Goal: Task Accomplishment & Management: Complete application form

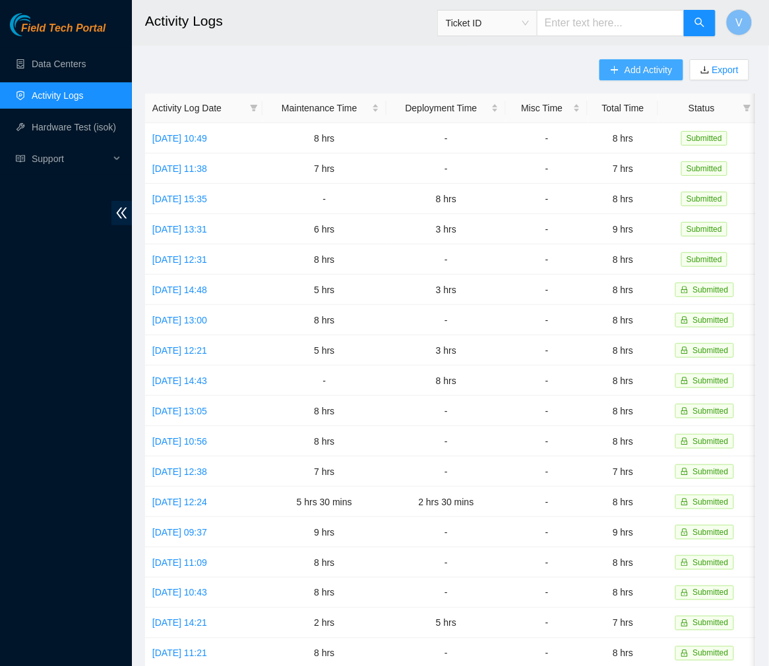
click at [635, 74] on span "Add Activity" at bounding box center [647, 70] width 47 height 15
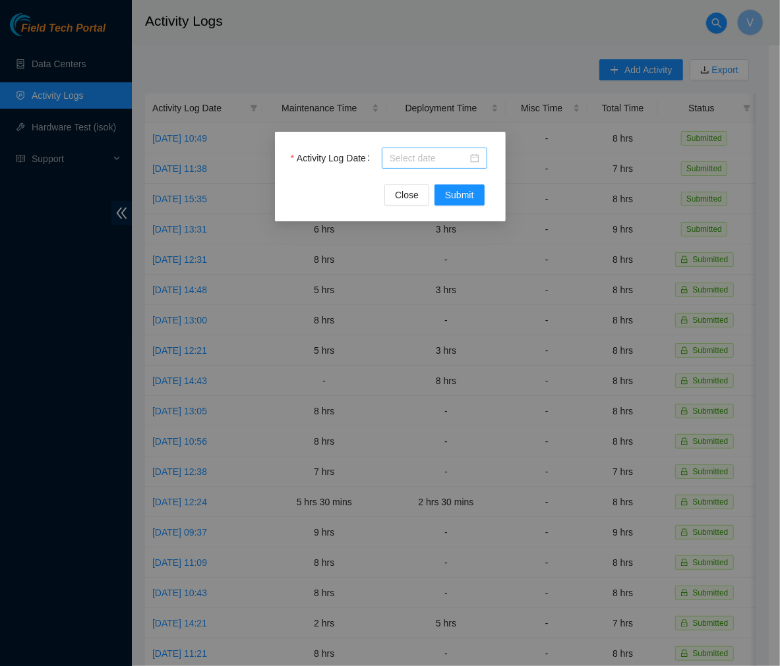
click at [475, 163] on div at bounding box center [435, 158] width 90 height 15
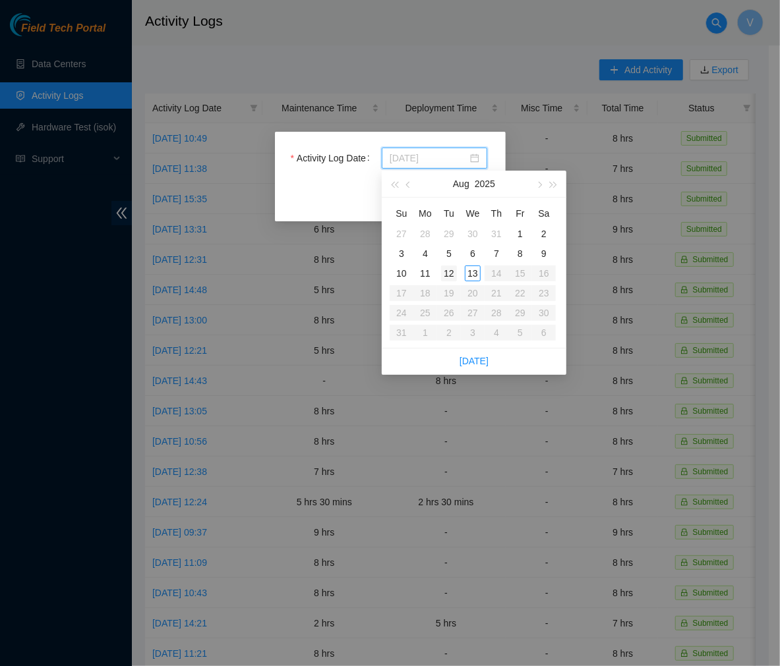
type input "2025-08-12"
click at [453, 272] on div "12" at bounding box center [449, 274] width 16 height 16
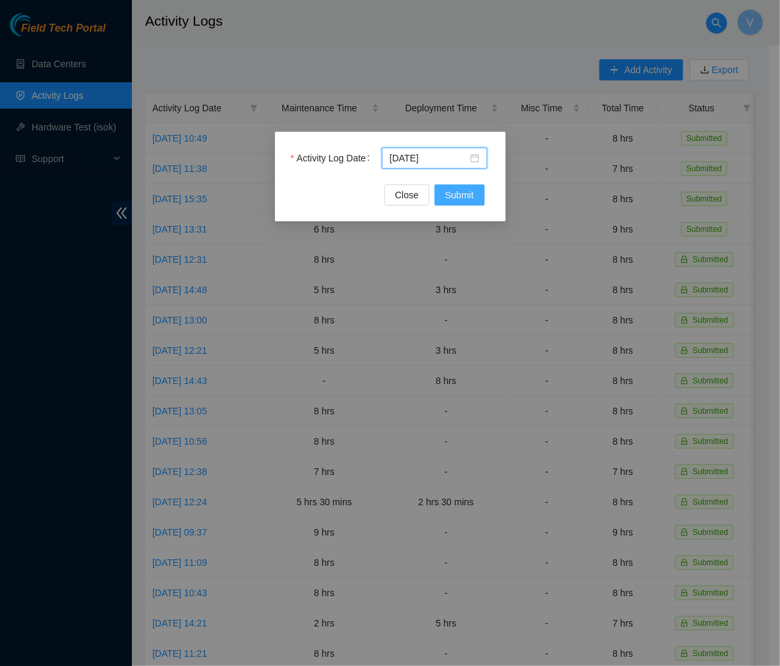
click at [463, 185] on button "Submit" at bounding box center [459, 195] width 50 height 21
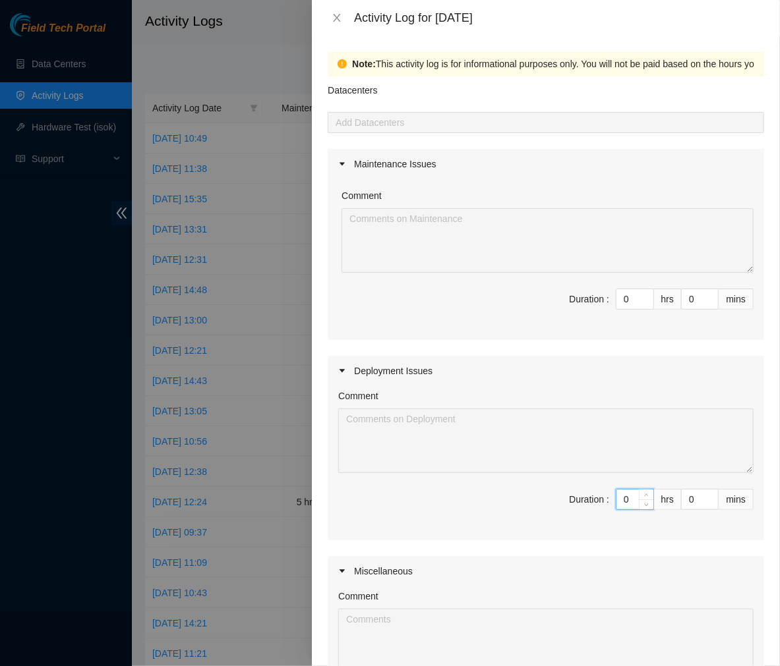
drag, startPoint x: 623, startPoint y: 492, endPoint x: 537, endPoint y: 497, distance: 86.5
click at [537, 497] on span "Duration : 0 hrs 0 mins" at bounding box center [545, 507] width 415 height 37
type input "8"
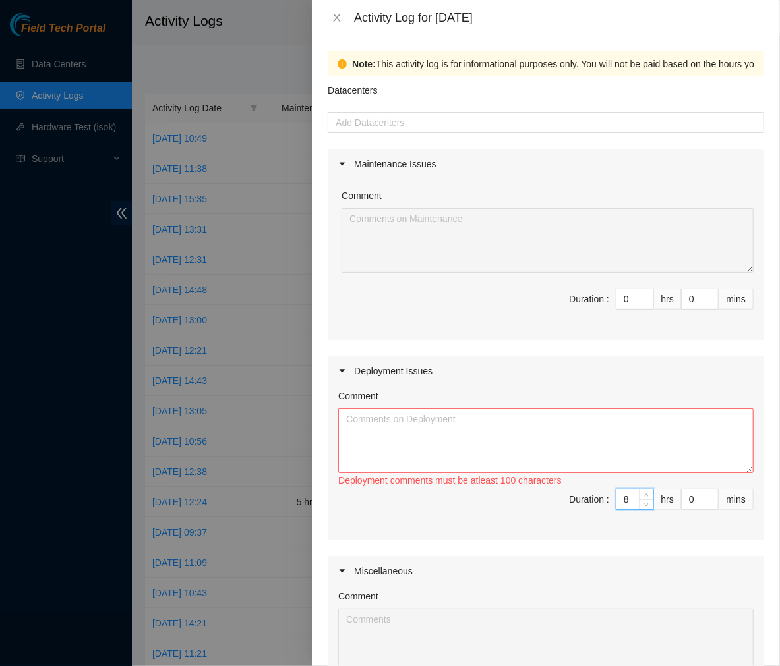
type input "8"
click at [503, 430] on textarea "Comment" at bounding box center [545, 441] width 415 height 65
paste textarea "Removed the DAC cables connecting servers 9-24. Moved the fibers from FE/BE01 t…"
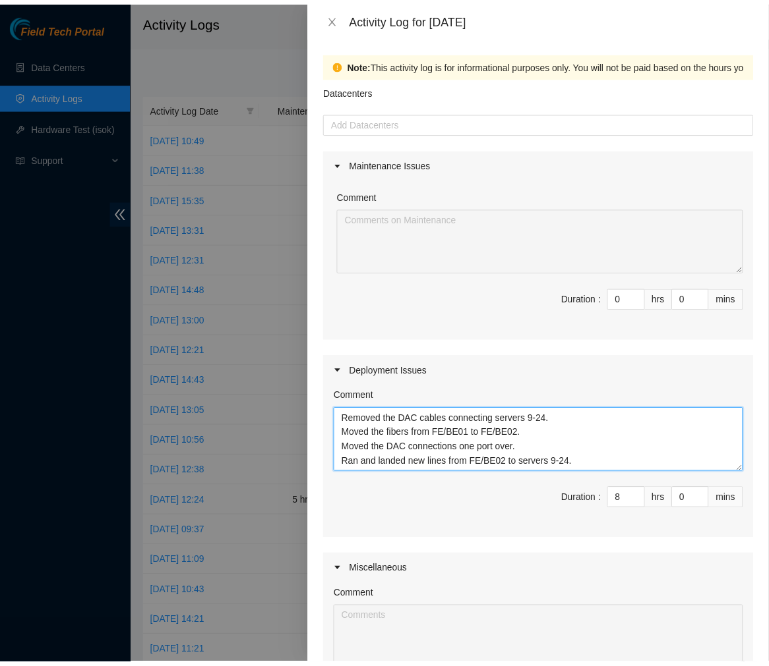
scroll to position [218, 0]
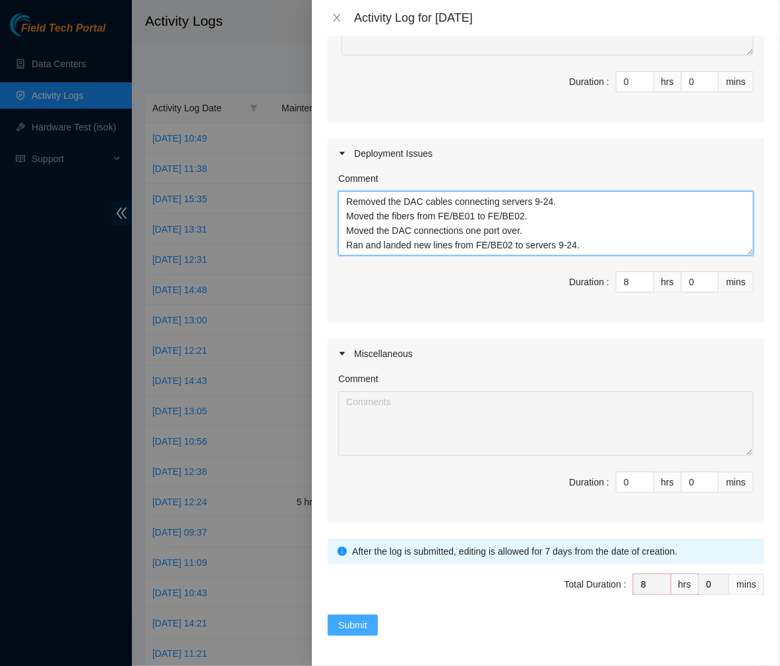
type textarea "Removed the DAC cables connecting servers 9-24. Moved the fibers from FE/BE01 t…"
click at [351, 624] on span "Submit" at bounding box center [352, 625] width 29 height 15
